Goal: Navigation & Orientation: Understand site structure

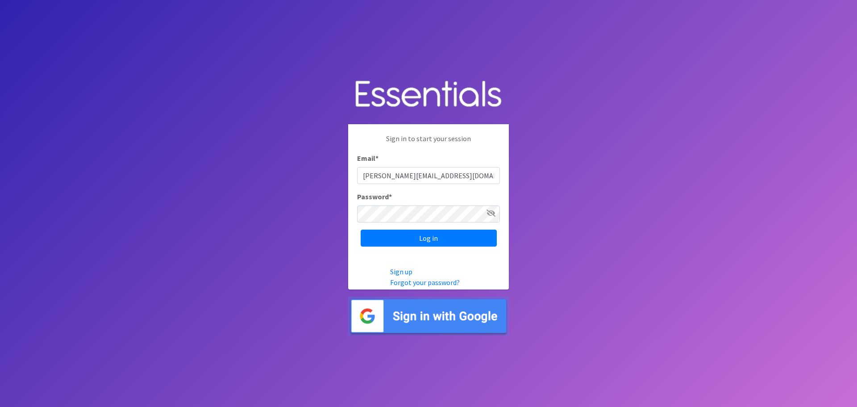
type input "[PERSON_NAME][EMAIL_ADDRESS][DOMAIN_NAME]"
click at [361, 229] on input "Log in" at bounding box center [429, 237] width 136 height 17
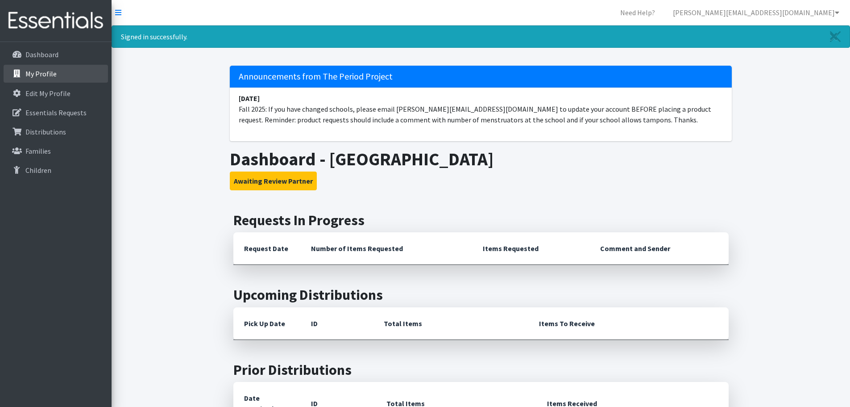
click at [27, 73] on p "My Profile" at bounding box center [40, 73] width 31 height 9
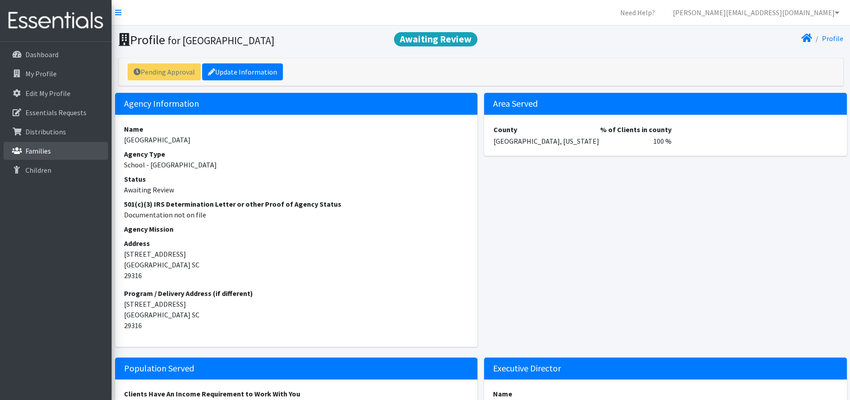
click at [45, 154] on p "Families" at bounding box center [37, 150] width 25 height 9
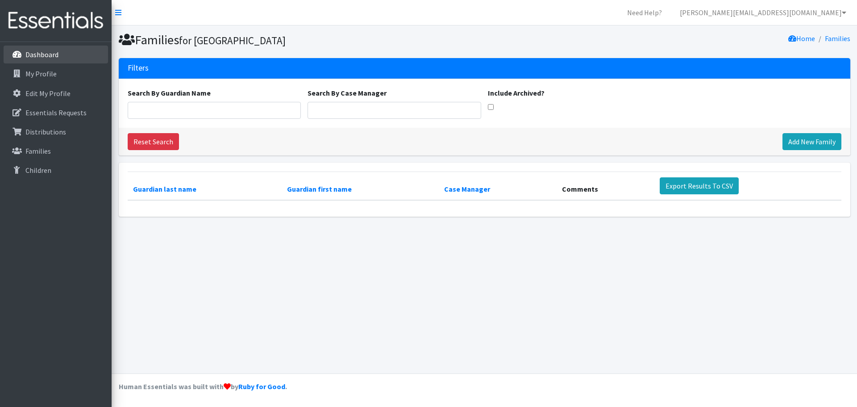
click at [46, 58] on p "Dashboard" at bounding box center [41, 54] width 33 height 9
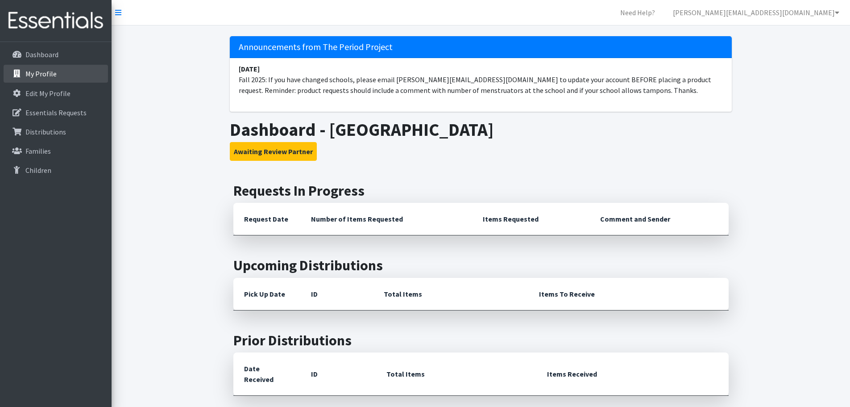
click at [21, 68] on link "My Profile" at bounding box center [56, 74] width 104 height 18
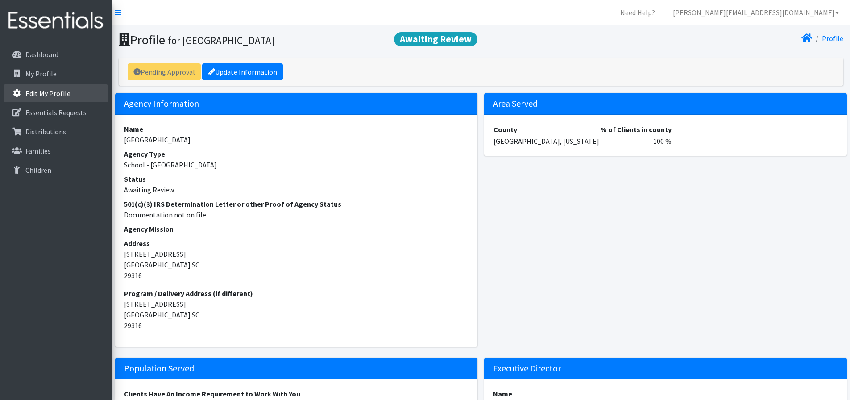
click at [62, 91] on p "Edit My Profile" at bounding box center [47, 93] width 45 height 9
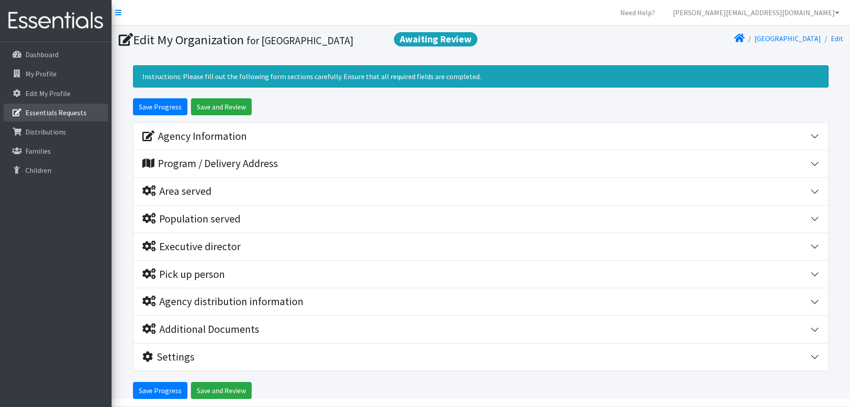
click at [53, 113] on p "Essentials Requests" at bounding box center [55, 112] width 61 height 9
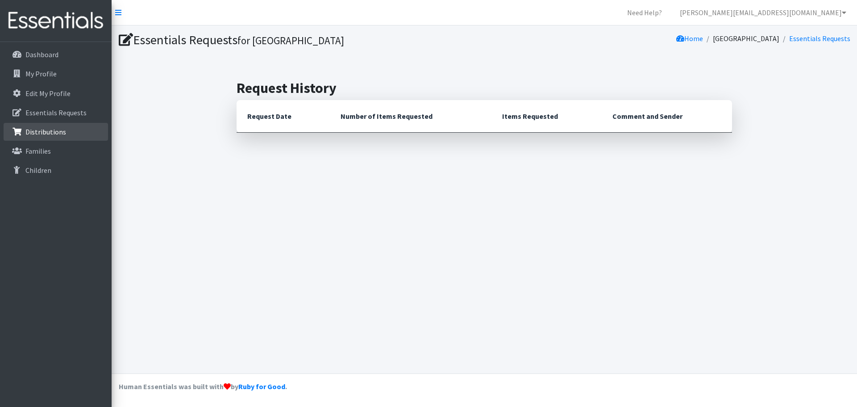
click at [46, 133] on p "Distributions" at bounding box center [45, 131] width 41 height 9
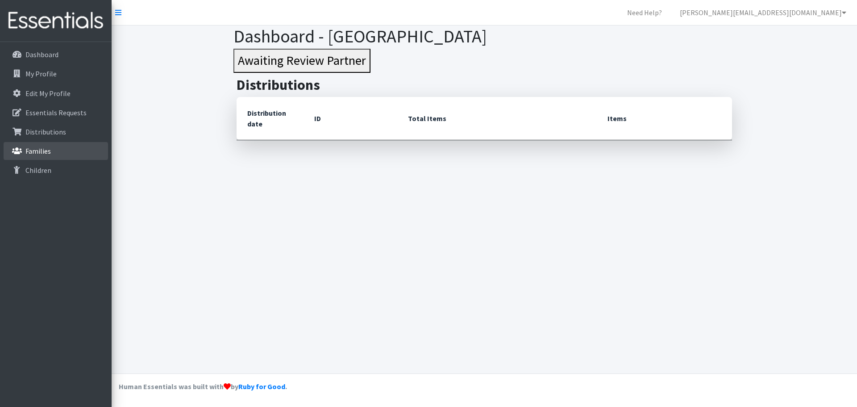
click at [55, 157] on link "Families" at bounding box center [56, 151] width 104 height 18
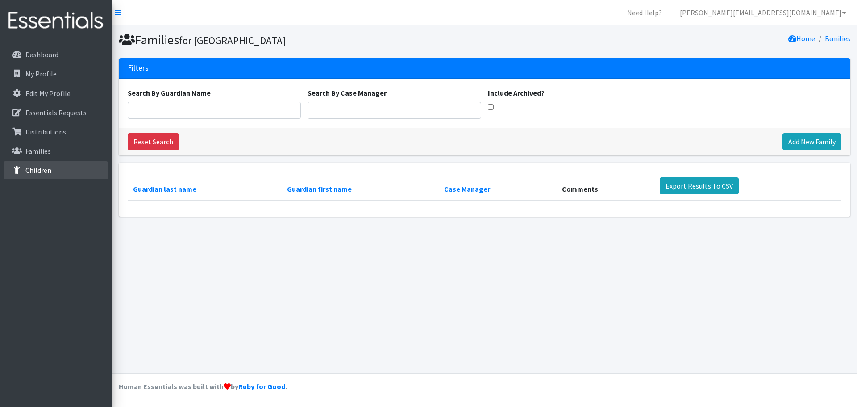
click at [38, 171] on p "Children" at bounding box center [38, 170] width 26 height 9
